Goal: Task Accomplishment & Management: Complete application form

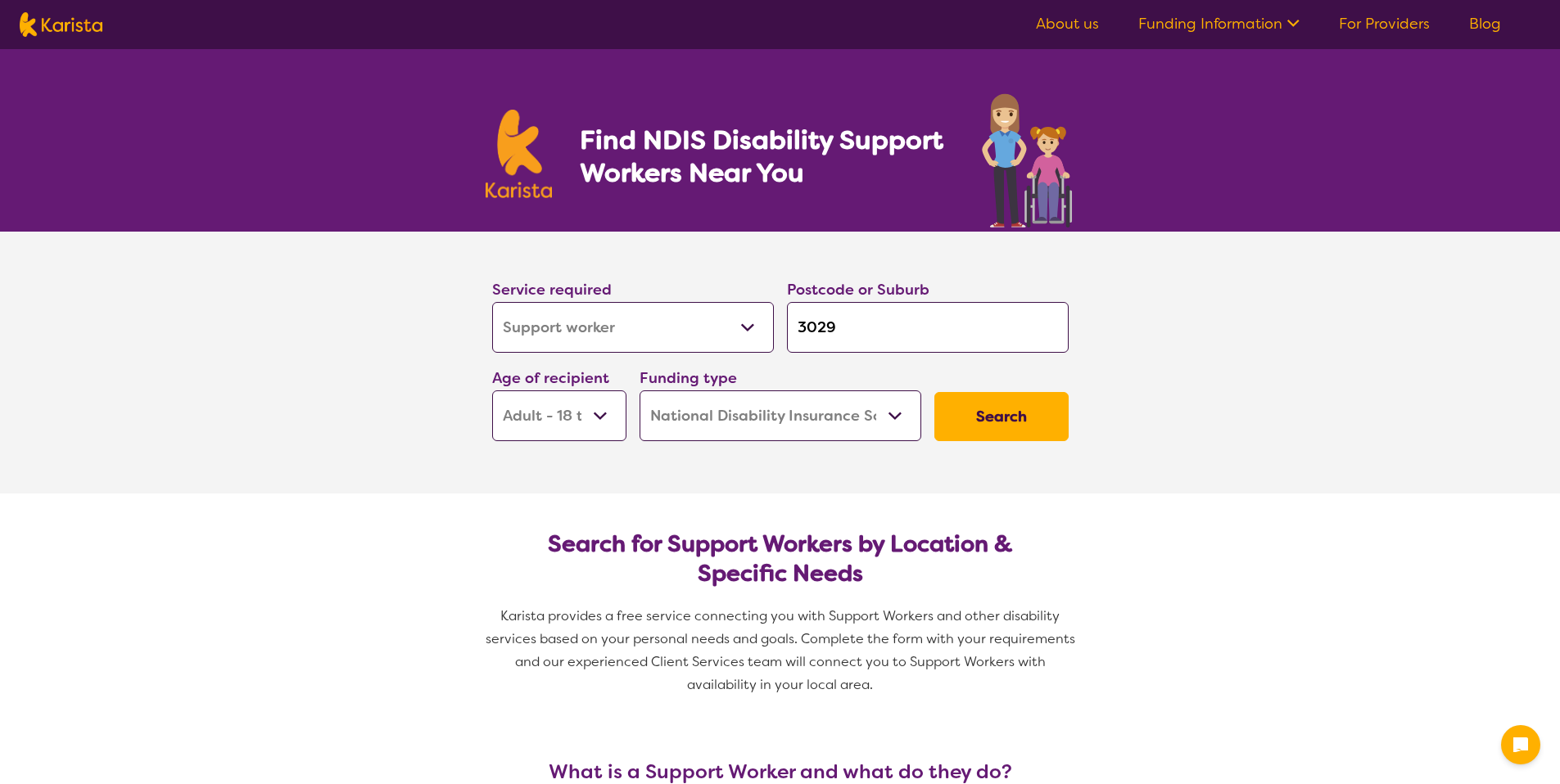
select select "Support worker"
select select "AD"
select select "NDIS"
select select "Support worker"
select select "AD"
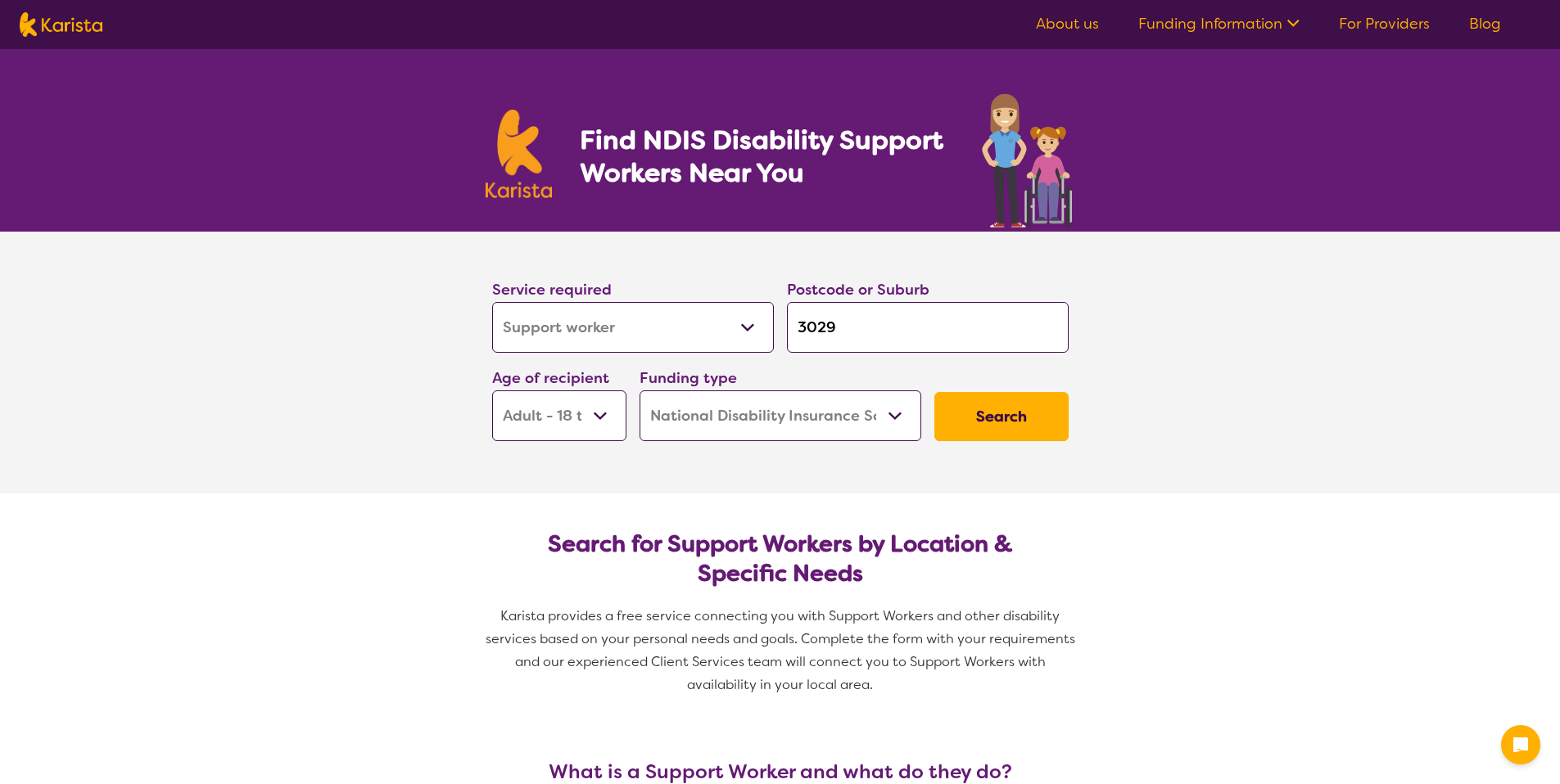
select select "NDIS"
click at [841, 330] on input "3029" at bounding box center [928, 327] width 281 height 51
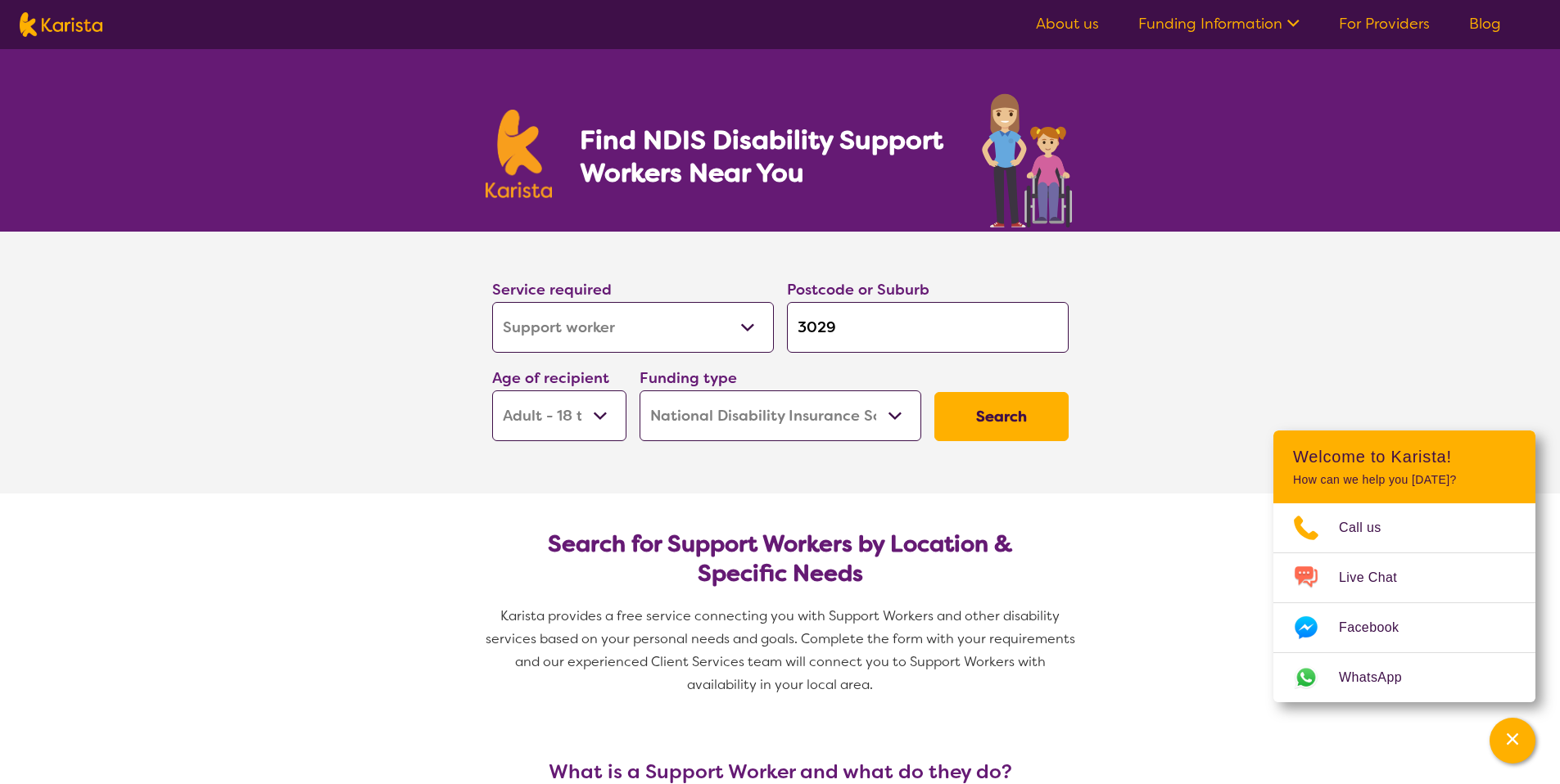
click at [945, 396] on button "Search" at bounding box center [1001, 416] width 134 height 49
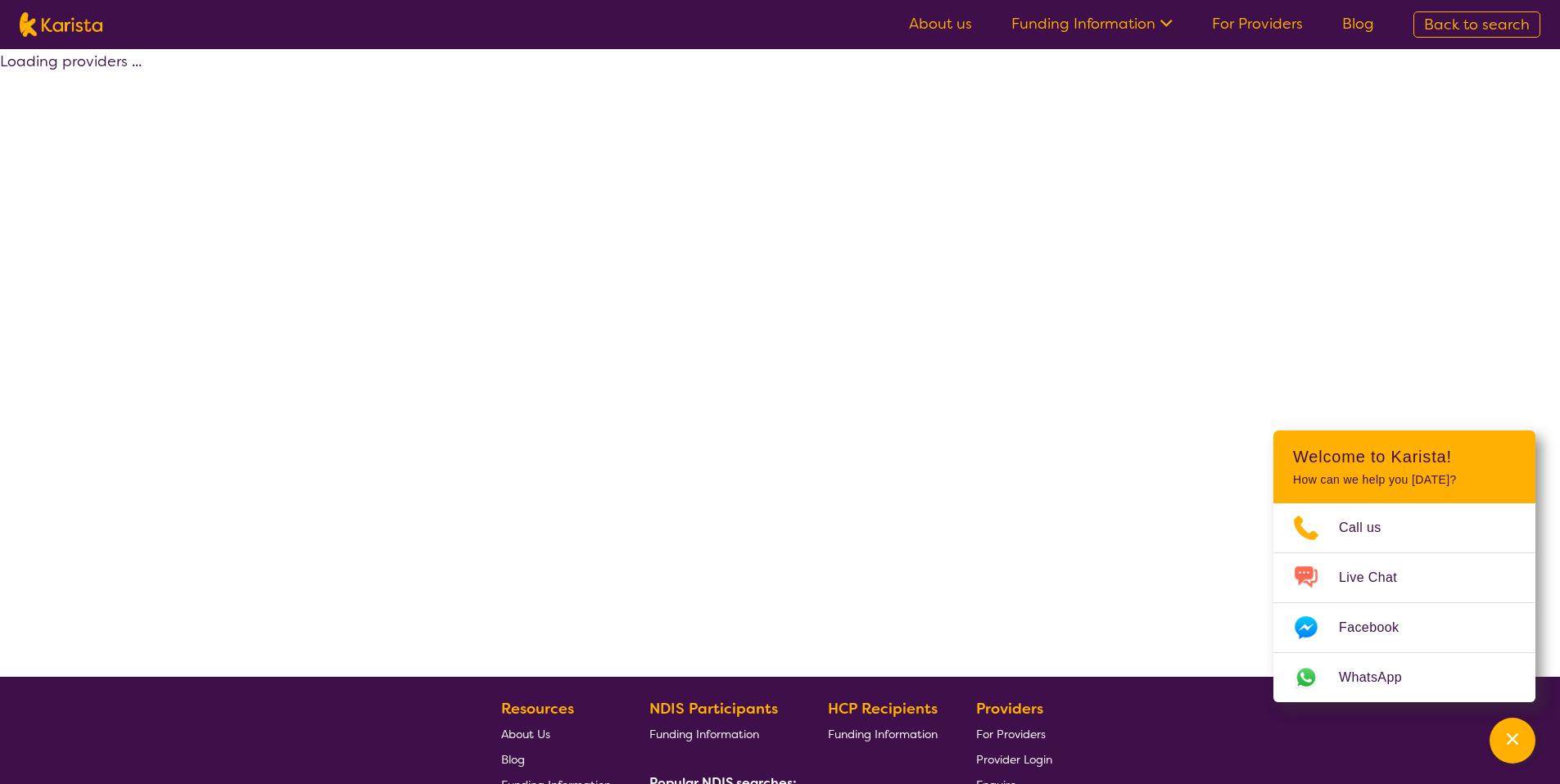
select select "by_score"
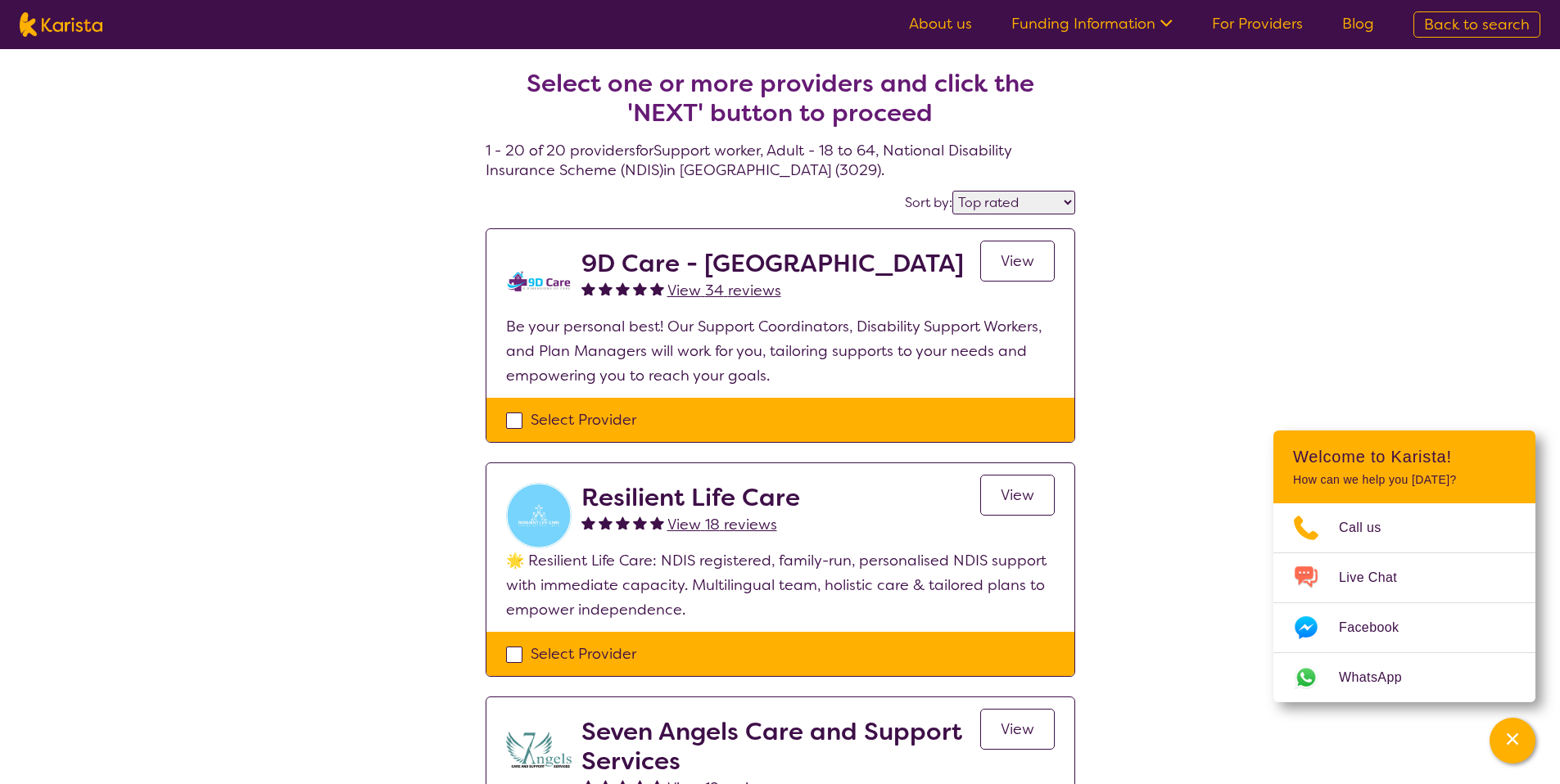
click at [682, 173] on h4 "Select one or more providers and click the 'NEXT' button to proceed 1 - 20 of 2…" at bounding box center [780, 104] width 590 height 151
click at [738, 415] on div "Select Provider" at bounding box center [780, 420] width 549 height 24
checkbox input "true"
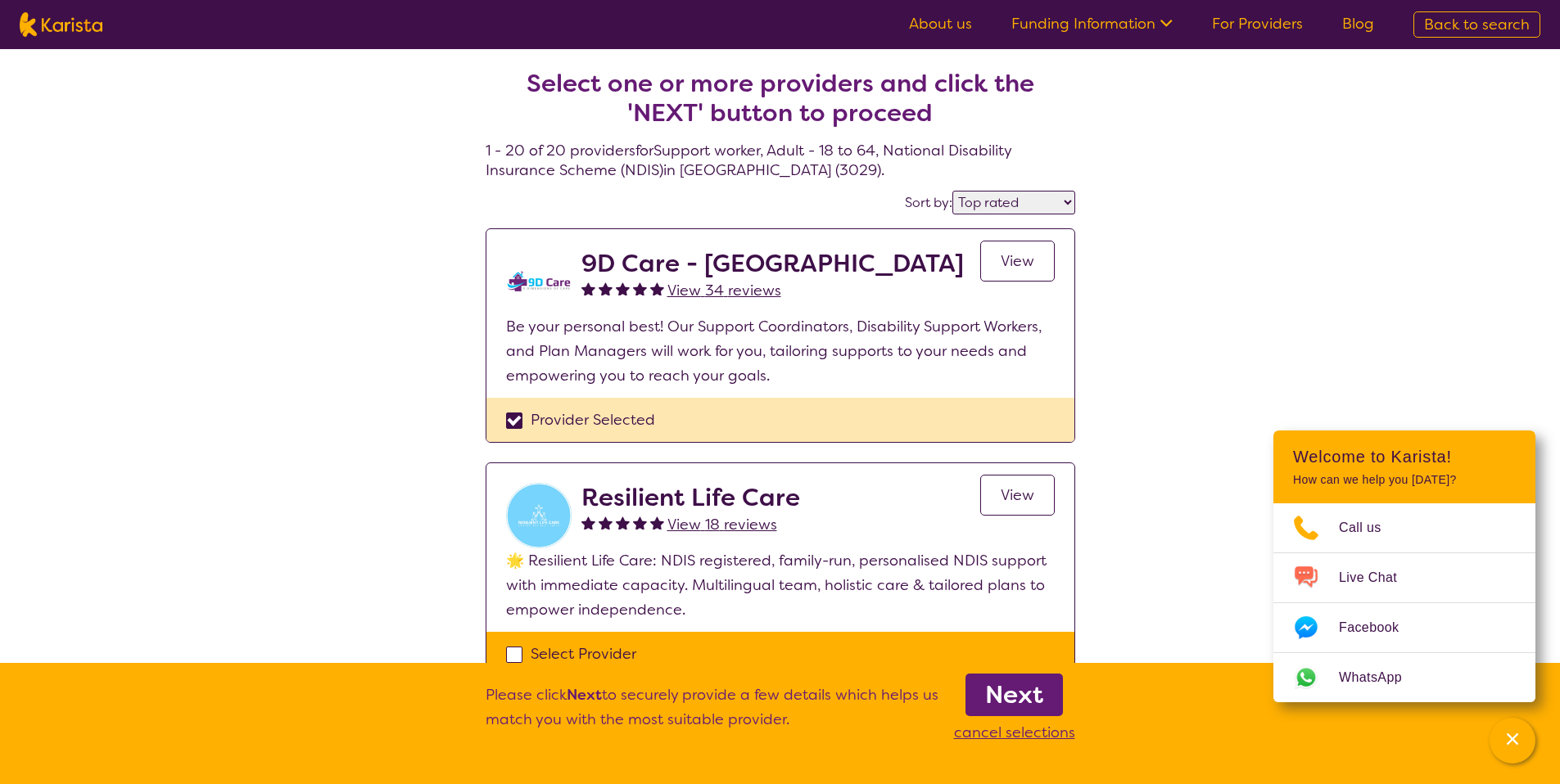
click at [1023, 683] on b "Next" at bounding box center [1014, 695] width 58 height 33
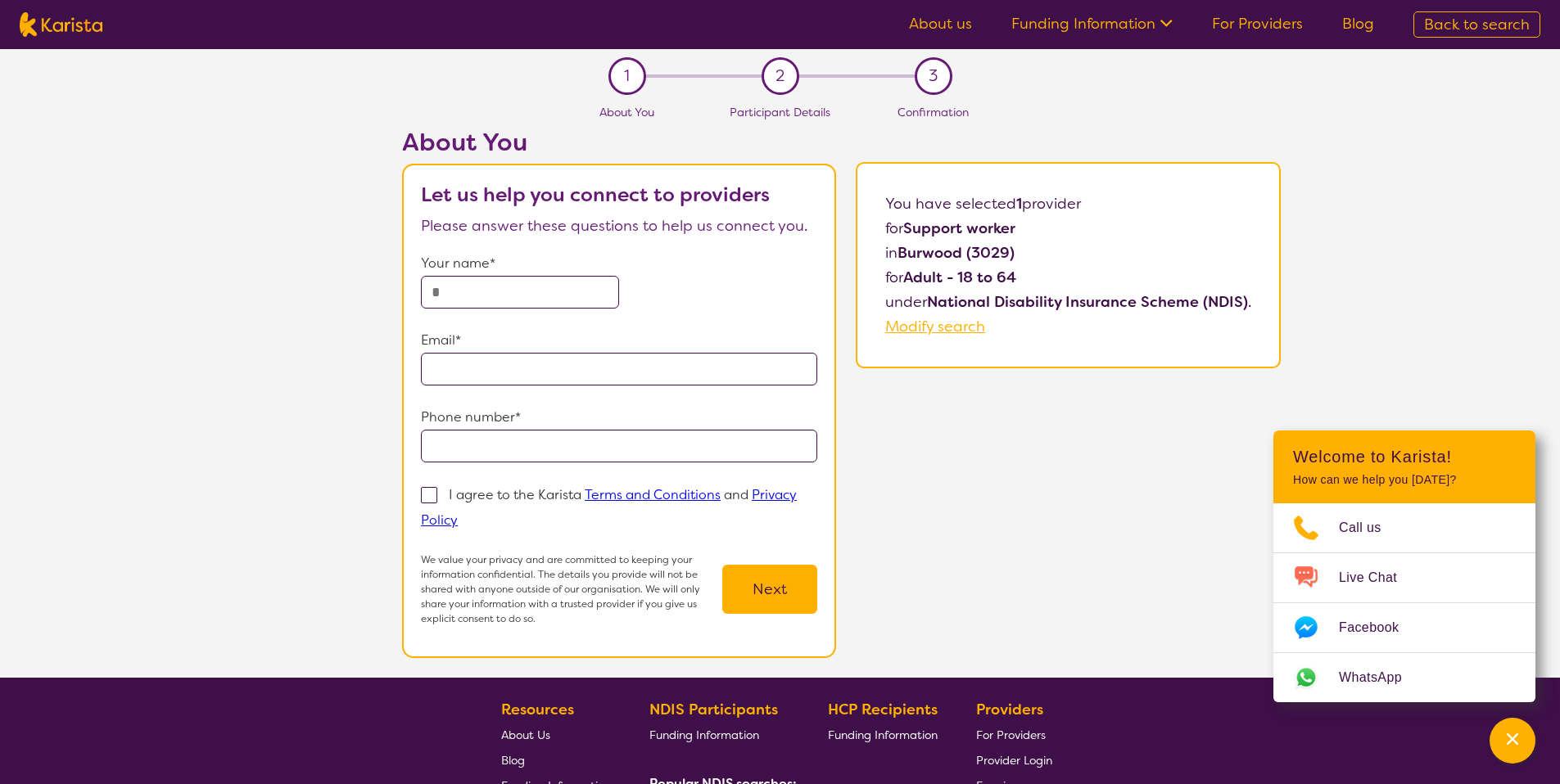
click at [922, 249] on b "Burwood (3029)" at bounding box center [956, 252] width 117 height 20
drag, startPoint x: 939, startPoint y: 243, endPoint x: 1053, endPoint y: 264, distance: 115.9
click at [1053, 264] on p "in [GEOGRAPHIC_DATA] (3029)" at bounding box center [1068, 253] width 366 height 24
